Goal: Navigation & Orientation: Find specific page/section

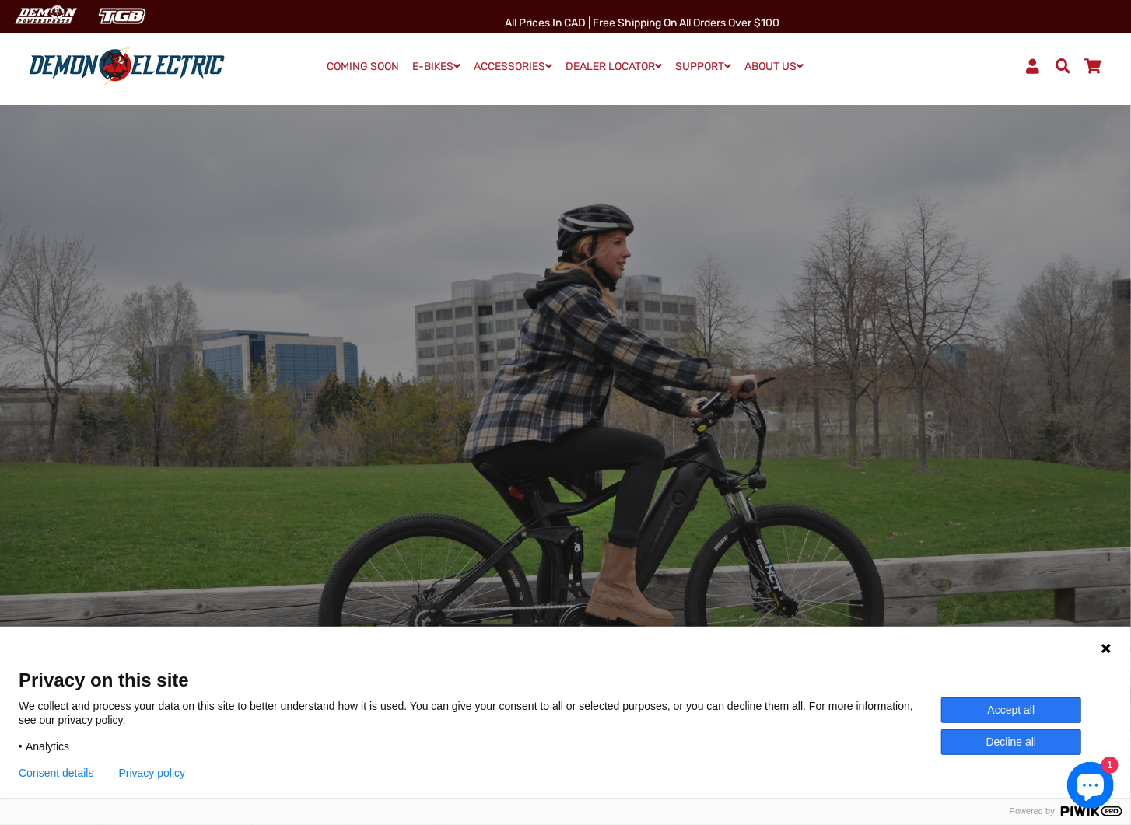
click at [1107, 649] on icon at bounding box center [1105, 648] width 9 height 9
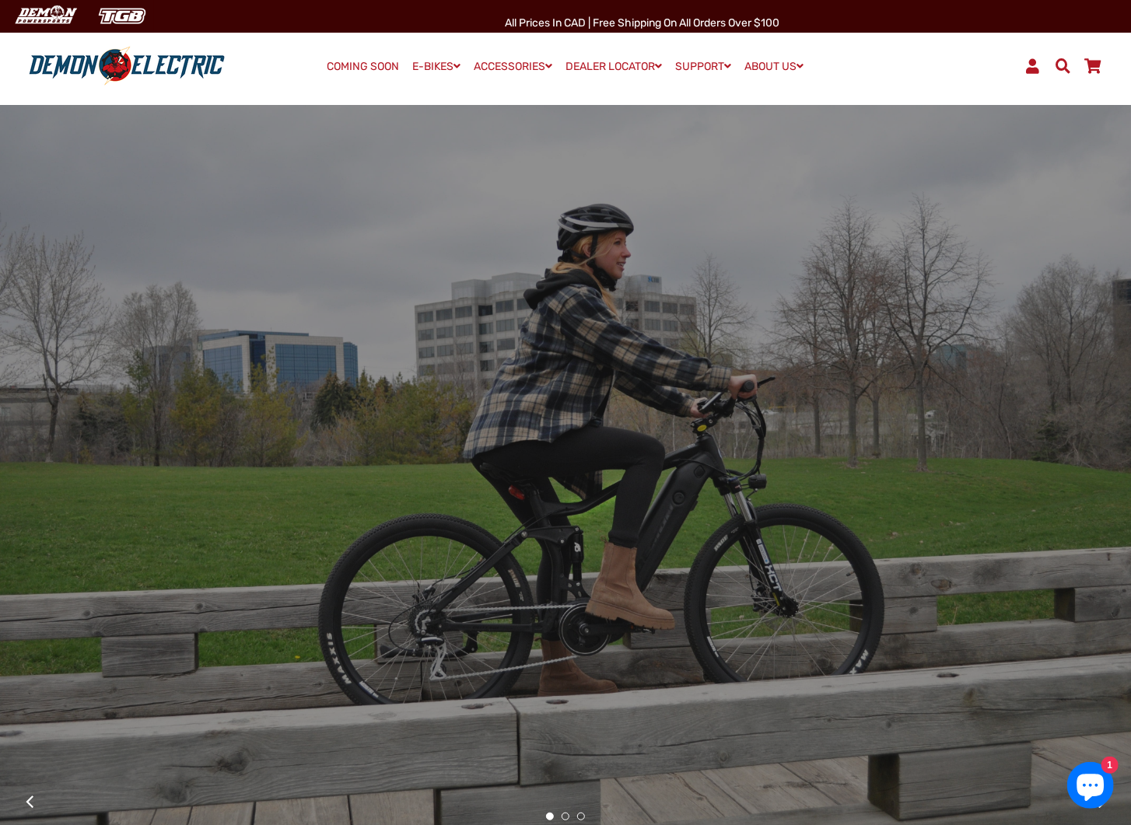
click at [365, 67] on link "COMING SOON" at bounding box center [363, 67] width 83 height 22
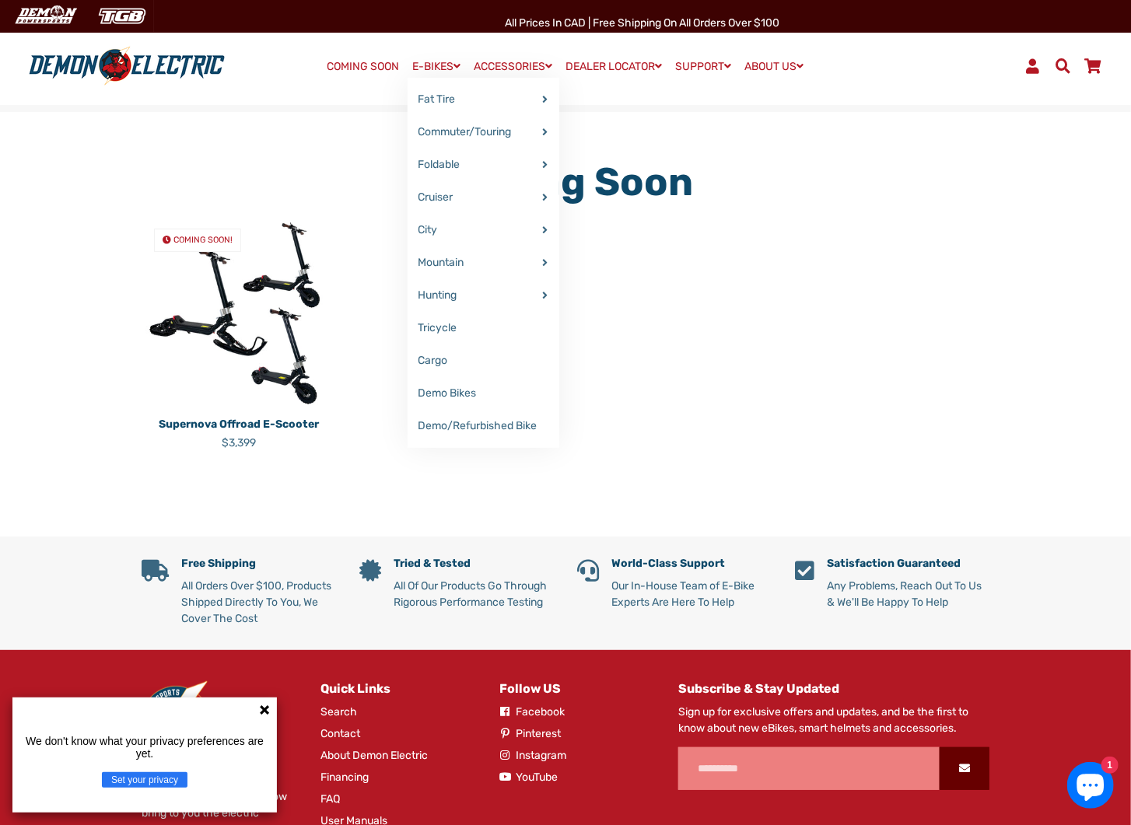
click at [436, 72] on link "E-BIKES" at bounding box center [437, 66] width 59 height 23
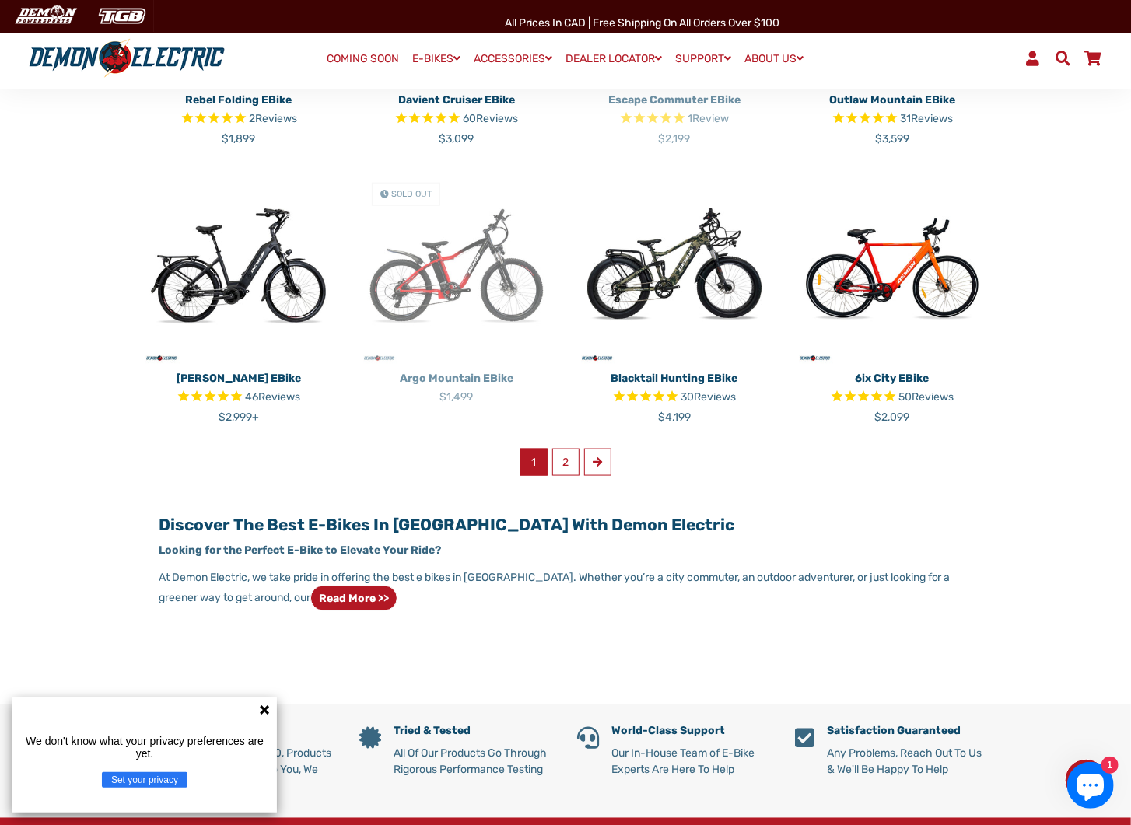
scroll to position [933, 0]
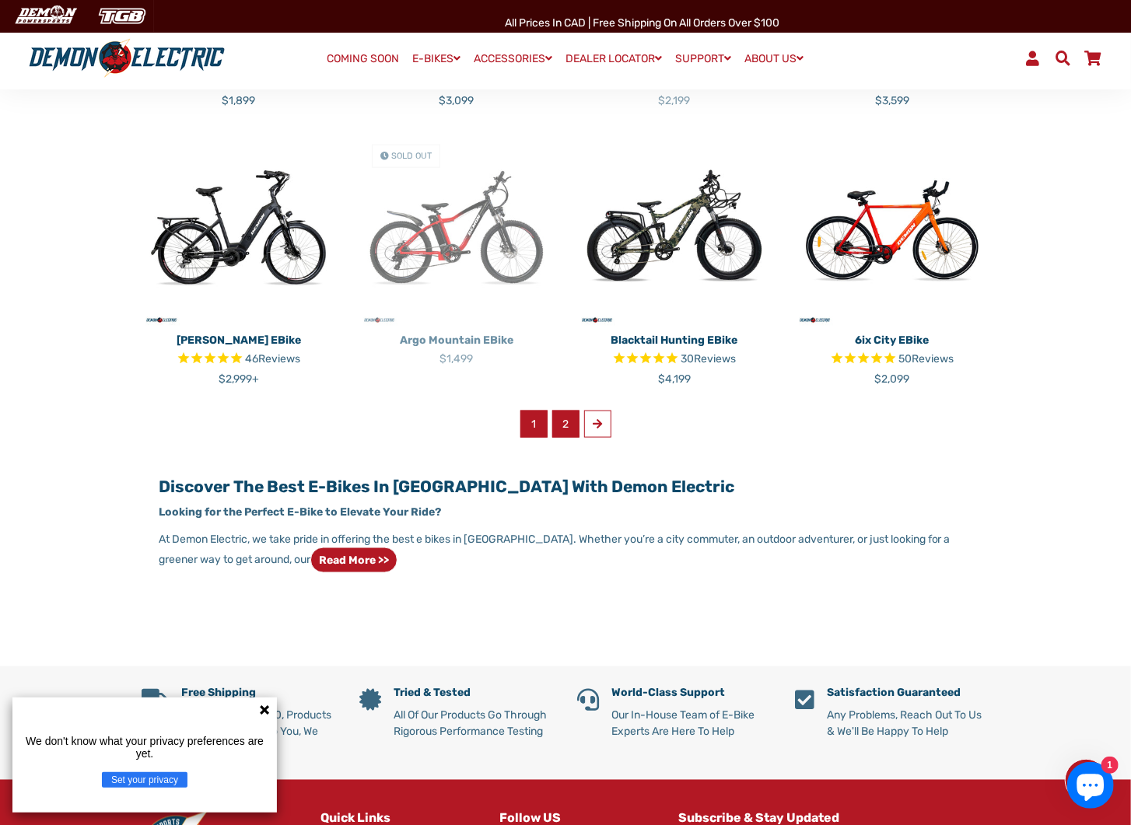
click at [565, 430] on link "2" at bounding box center [565, 424] width 27 height 27
